Goal: Information Seeking & Learning: Learn about a topic

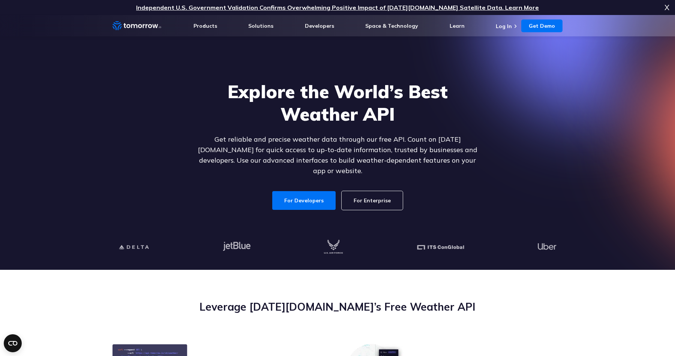
click at [671, 2] on p "Independent U.S. Government Validation Confirms Overwhelming Positive Impact of…" at bounding box center [337, 7] width 675 height 15
click at [668, 6] on span "X" at bounding box center [666, 7] width 5 height 15
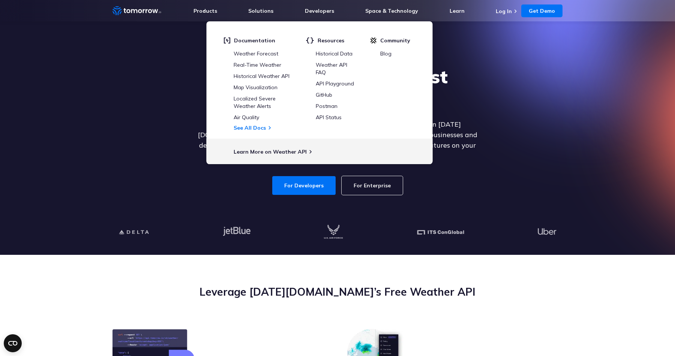
click at [452, 213] on div at bounding box center [337, 232] width 462 height 45
click at [316, 179] on link "For Developers" at bounding box center [303, 185] width 63 height 19
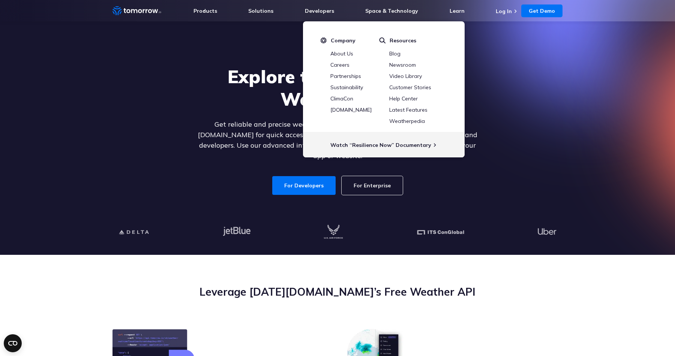
click at [525, 147] on div "Explore the World’s Best Weather API Get reliable and precise weather data thro…" at bounding box center [337, 130] width 462 height 159
